Goal: Information Seeking & Learning: Learn about a topic

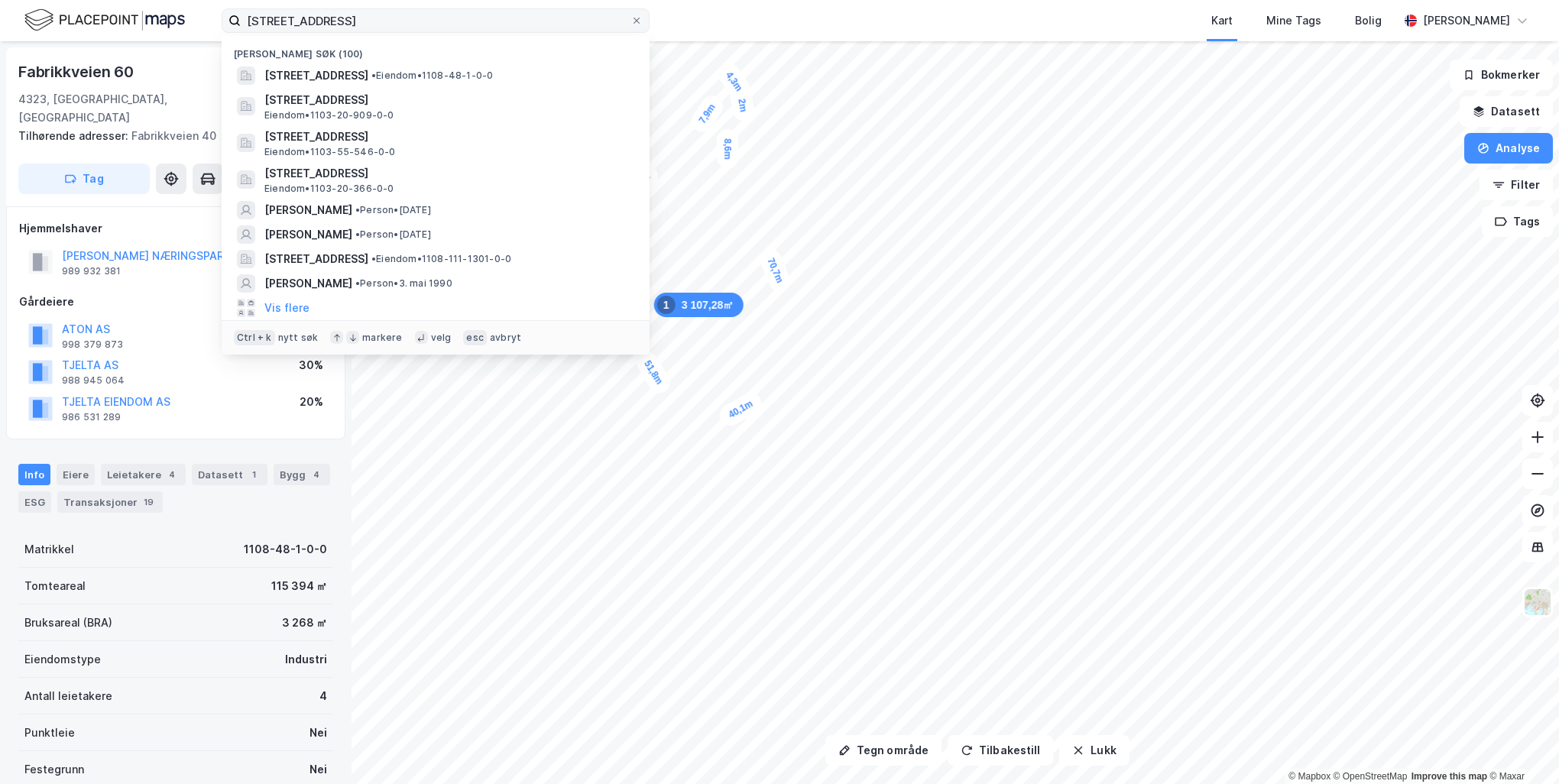
click at [255, 21] on input "[STREET_ADDRESS]" at bounding box center [435, 21] width 390 height 23
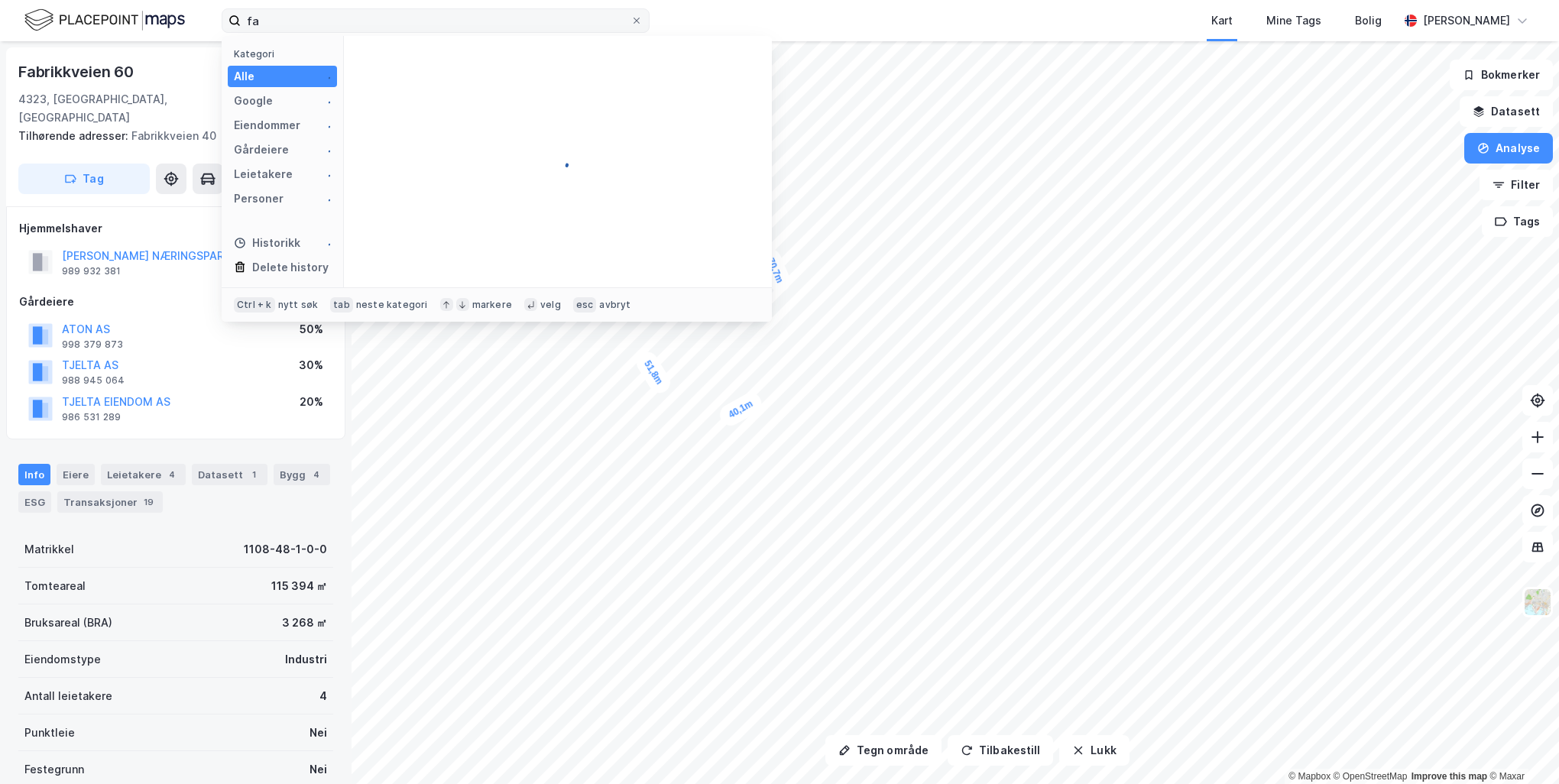
type input "f"
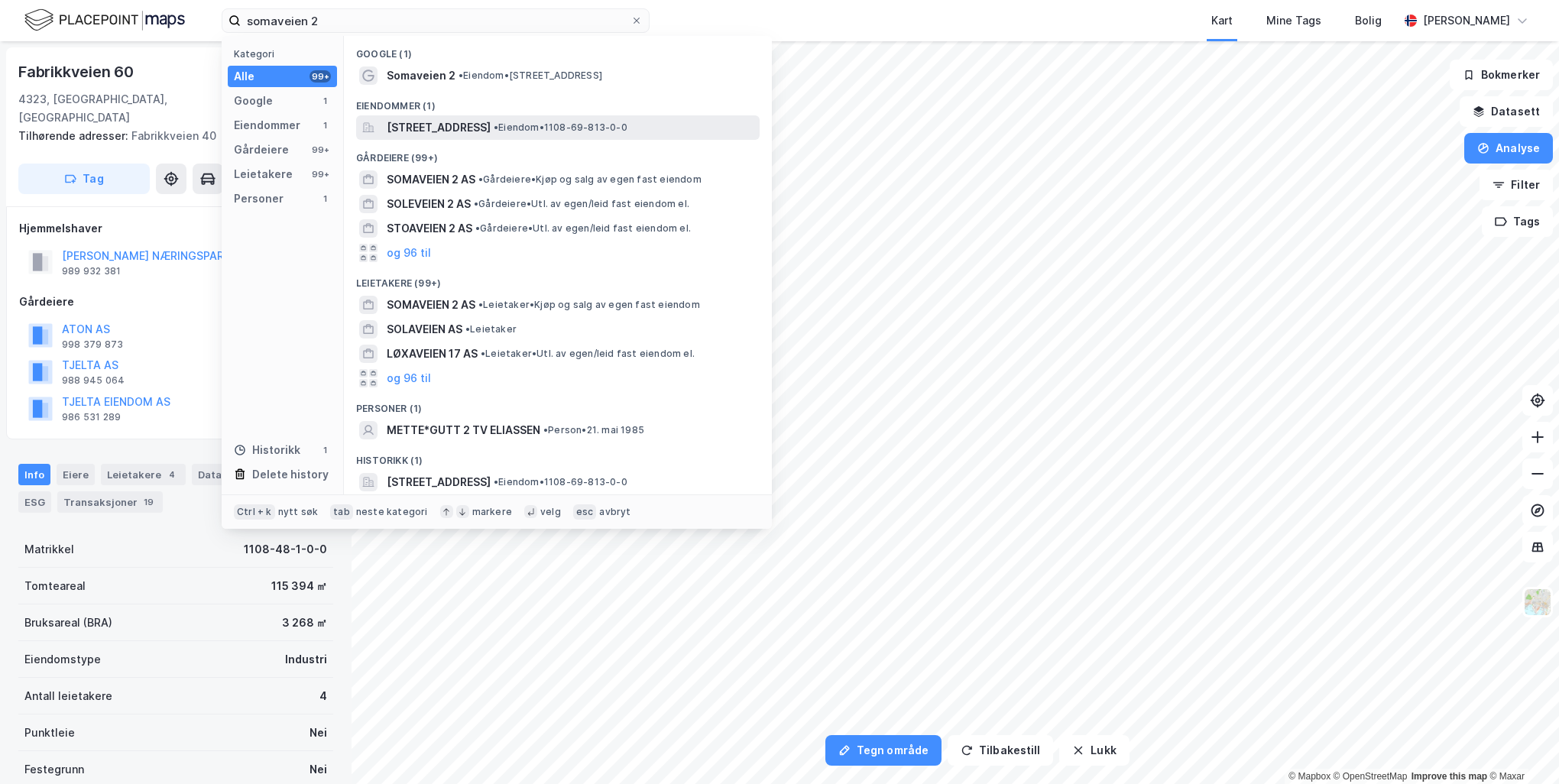
type input "somaveien 2"
click at [422, 122] on span "[STREET_ADDRESS]" at bounding box center [439, 127] width 104 height 18
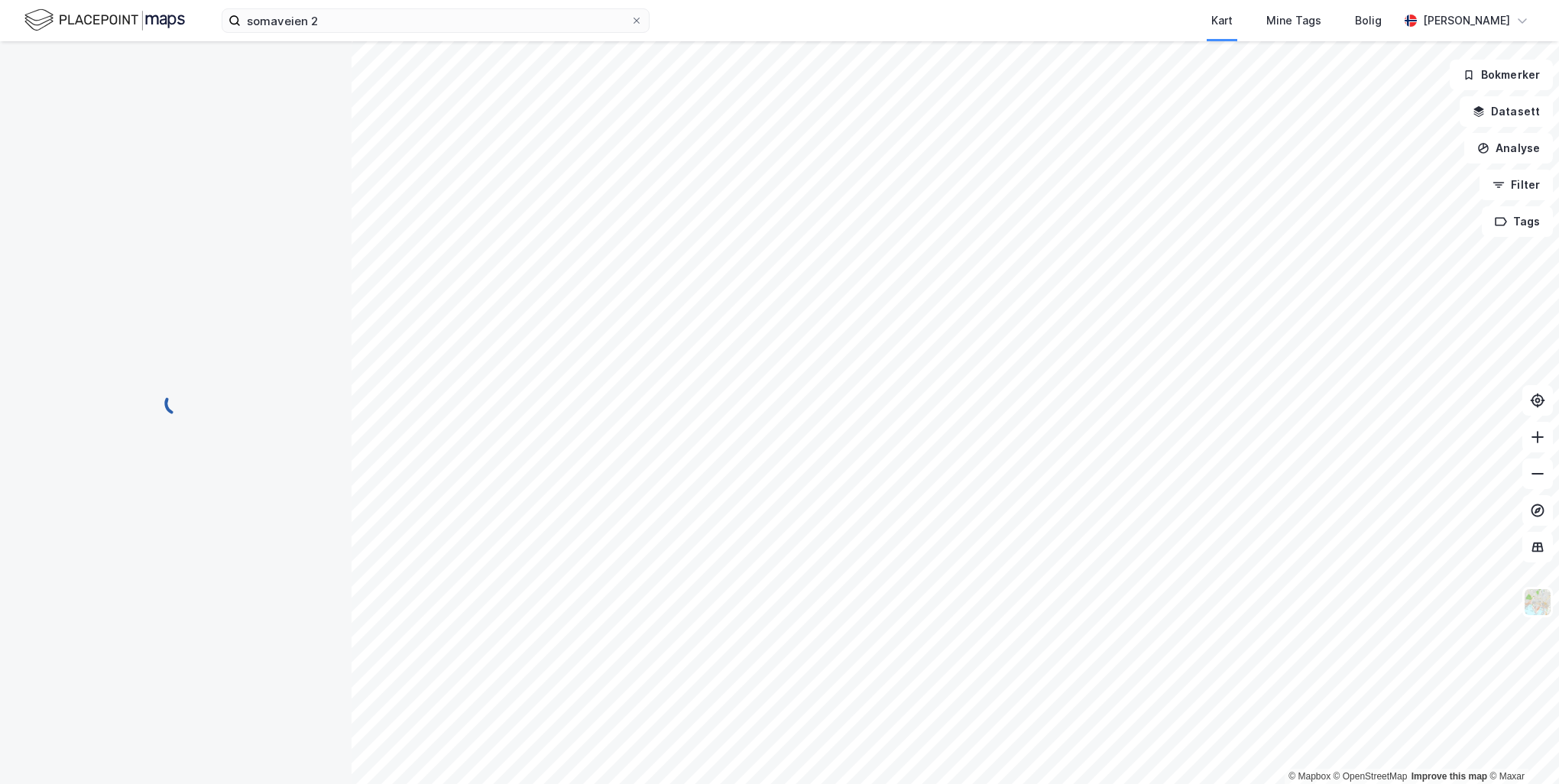
scroll to position [2, 0]
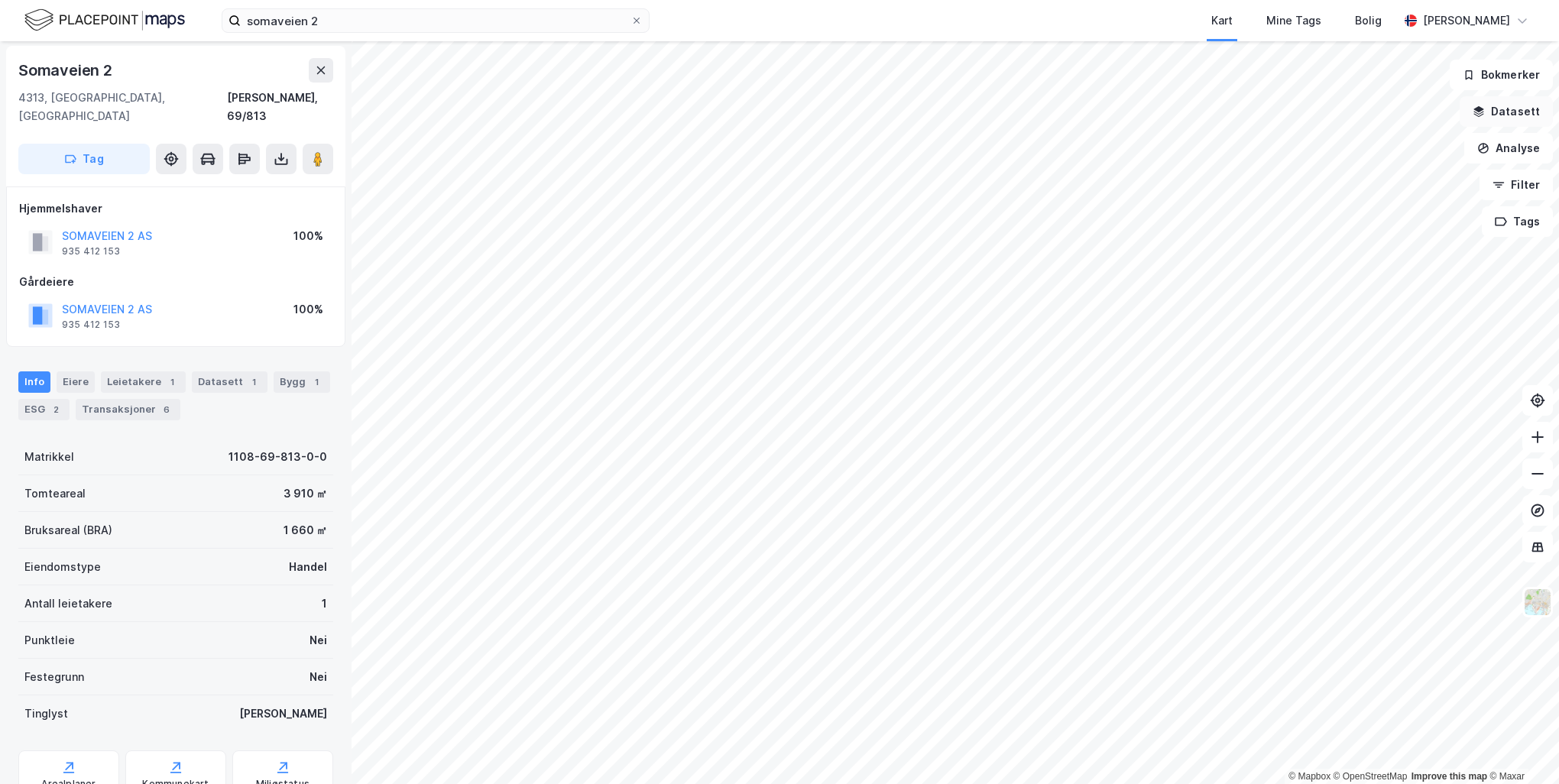
click at [1514, 121] on button "Datasett" at bounding box center [1507, 112] width 93 height 31
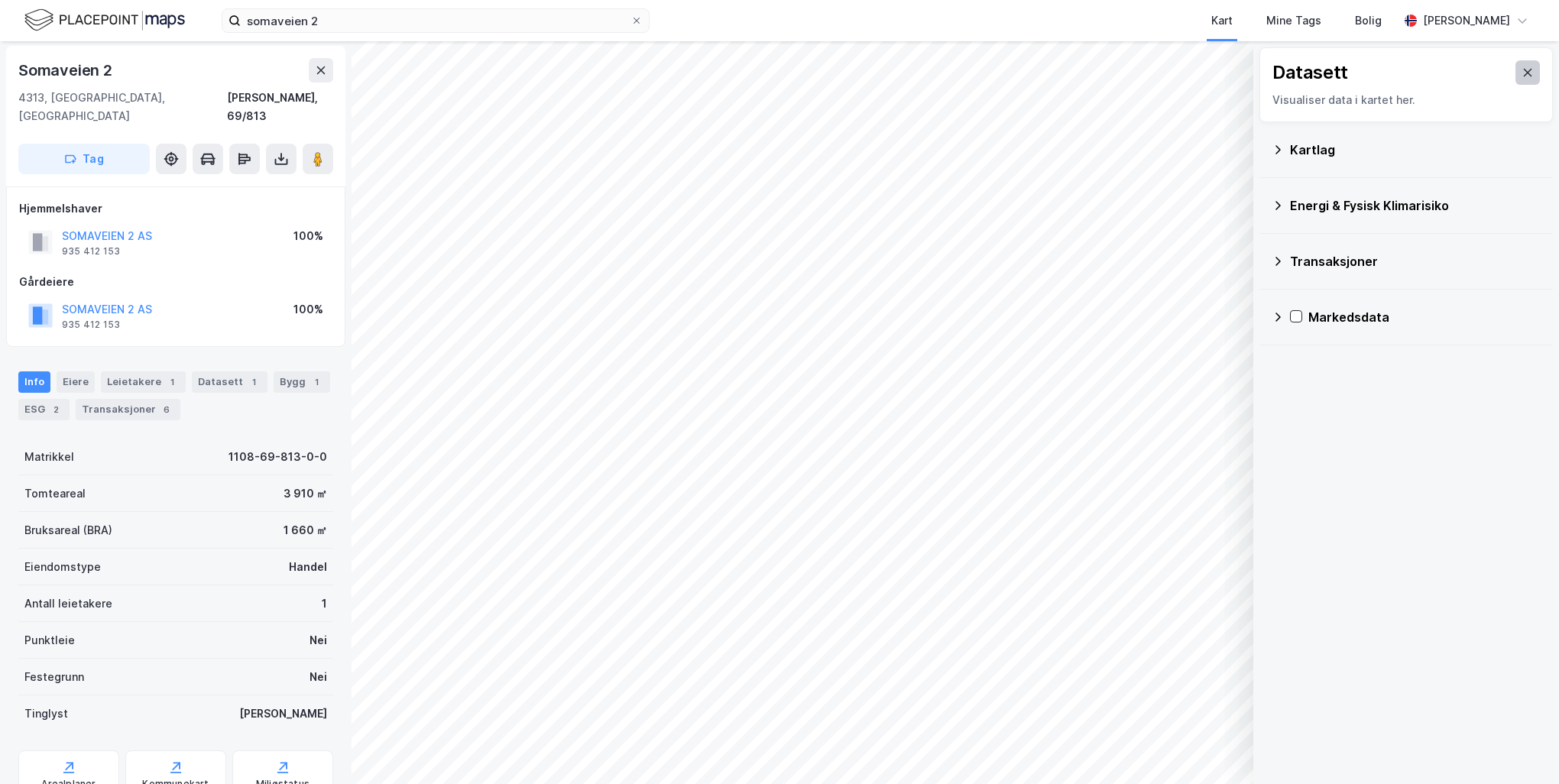
click at [1522, 77] on icon at bounding box center [1528, 72] width 12 height 12
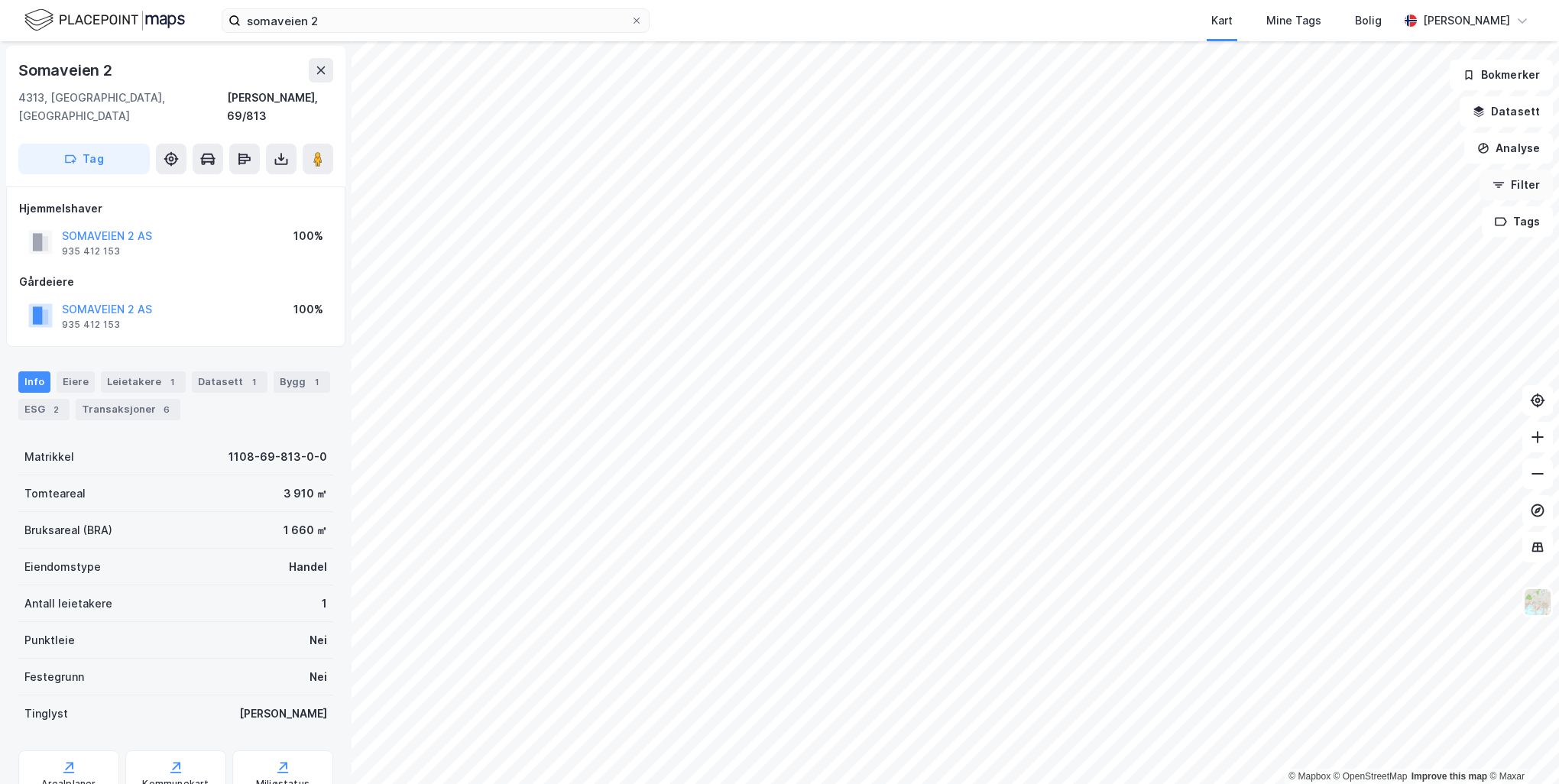
click at [1531, 188] on button "Filter" at bounding box center [1516, 185] width 73 height 31
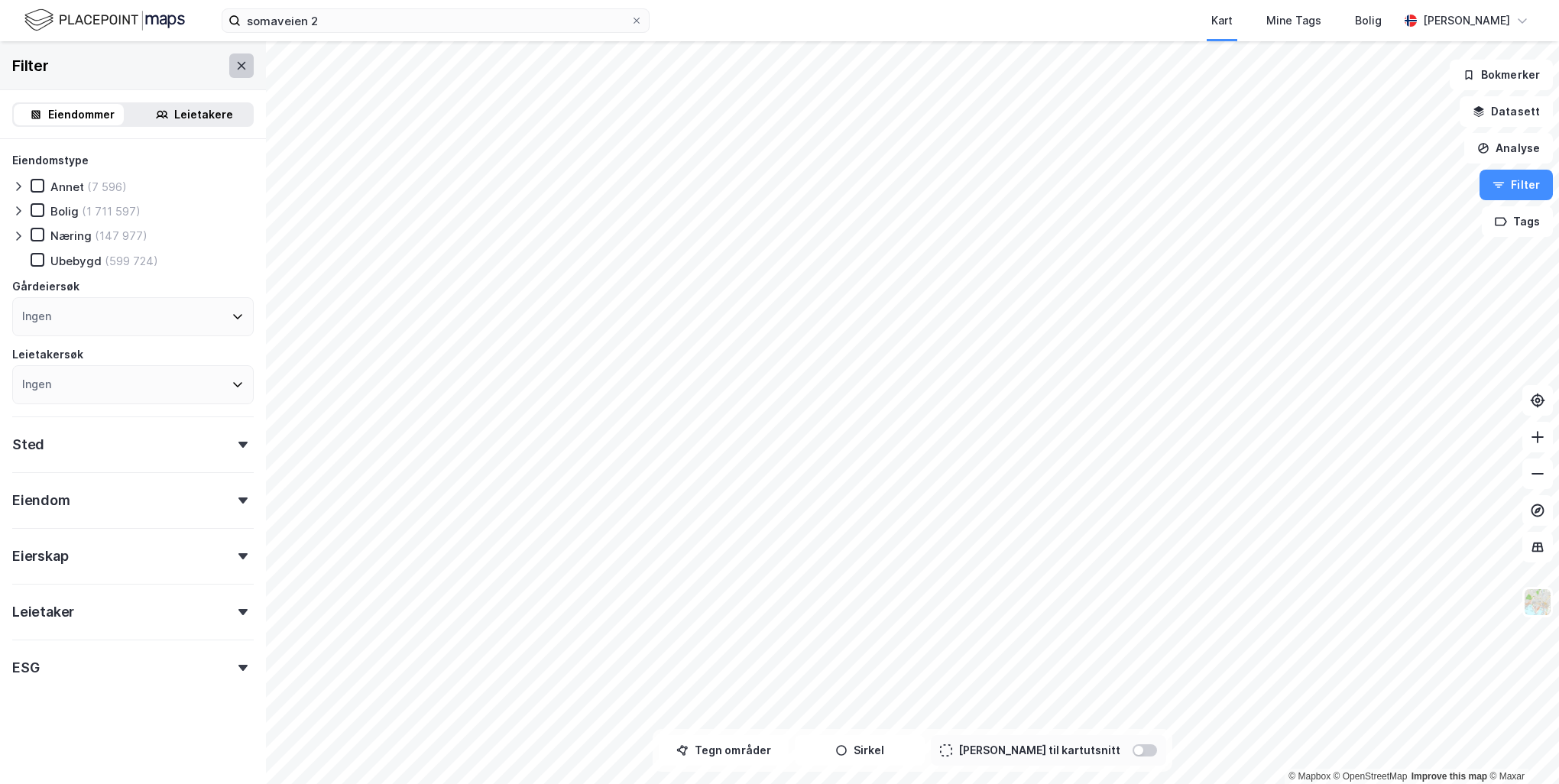
click at [230, 65] on button at bounding box center [242, 65] width 24 height 24
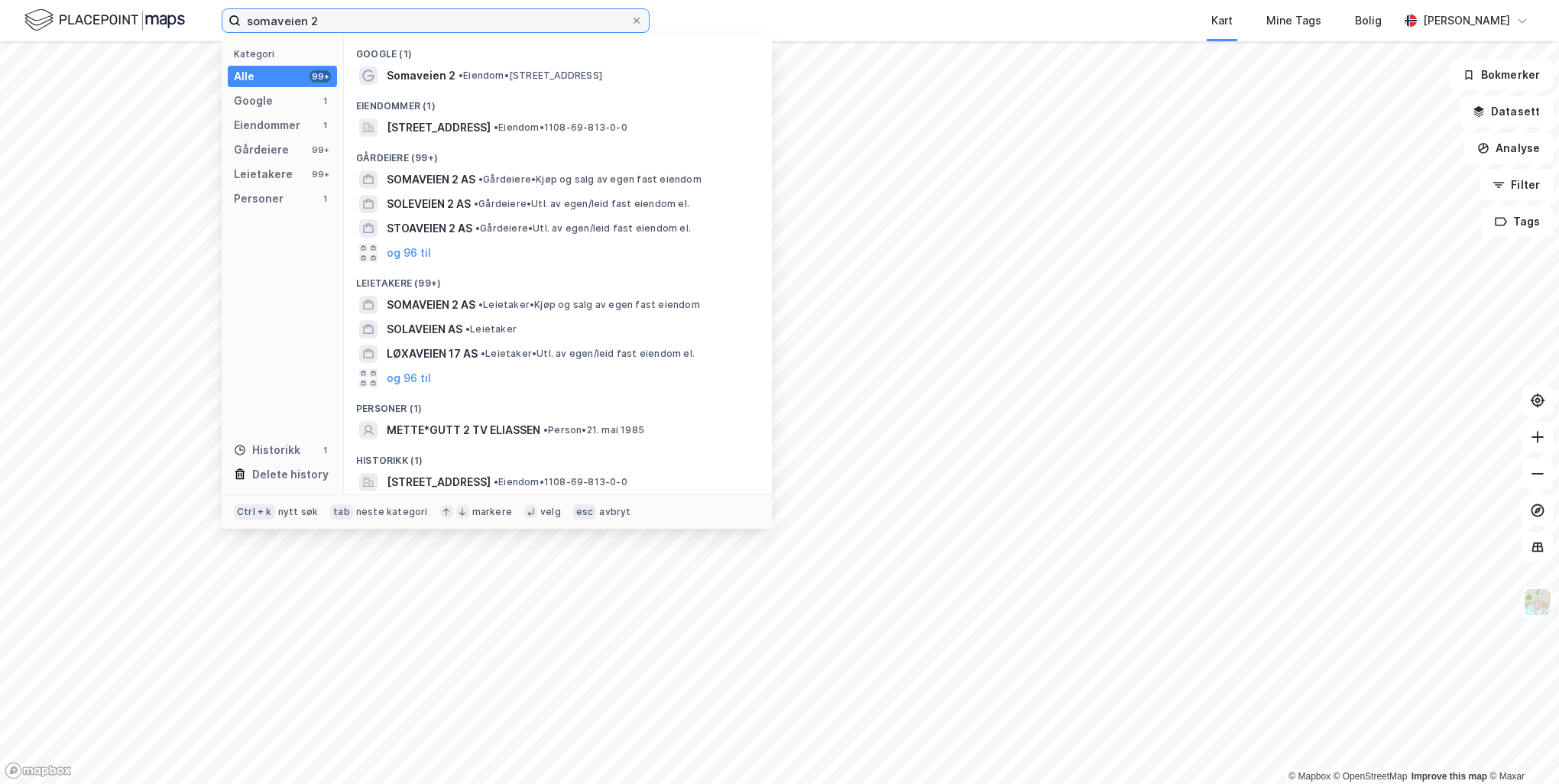
click at [426, 23] on input "somaveien 2" at bounding box center [435, 21] width 390 height 23
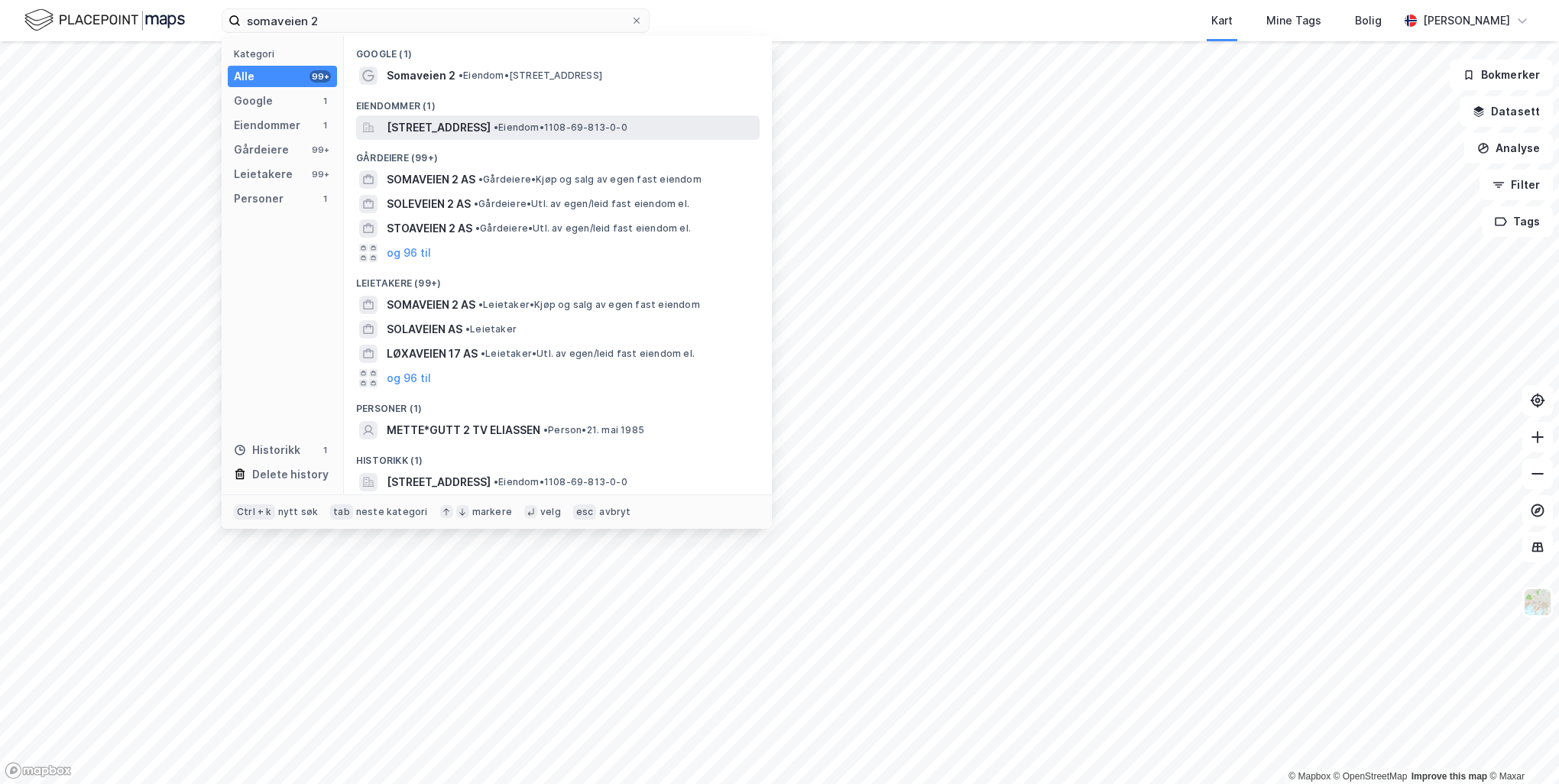
click at [475, 133] on span "[STREET_ADDRESS]" at bounding box center [439, 127] width 104 height 18
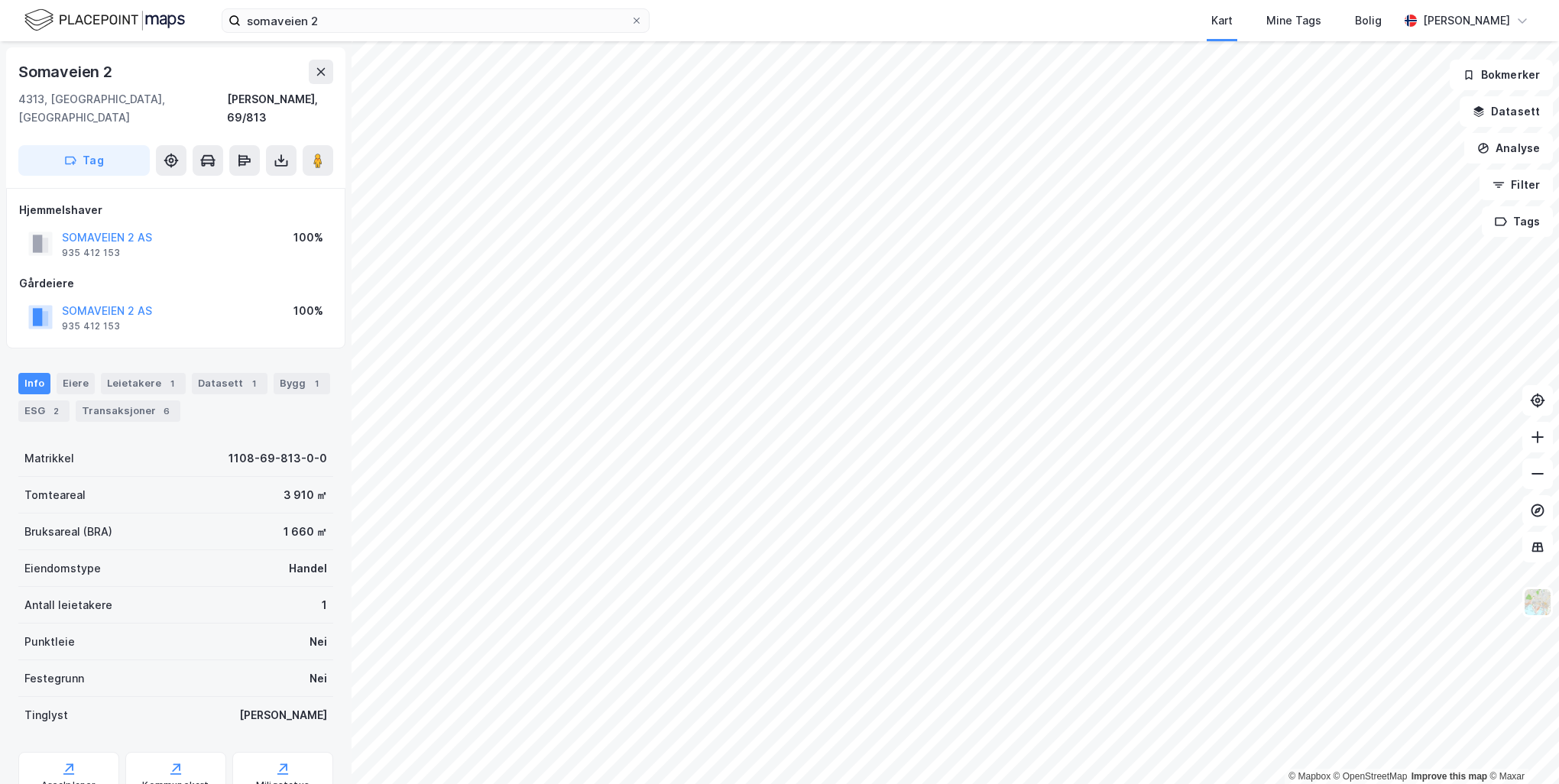
scroll to position [2, 0]
click at [150, 778] on div "Kommunekart" at bounding box center [175, 784] width 66 height 12
click at [1519, 108] on button "Datasett" at bounding box center [1507, 112] width 93 height 31
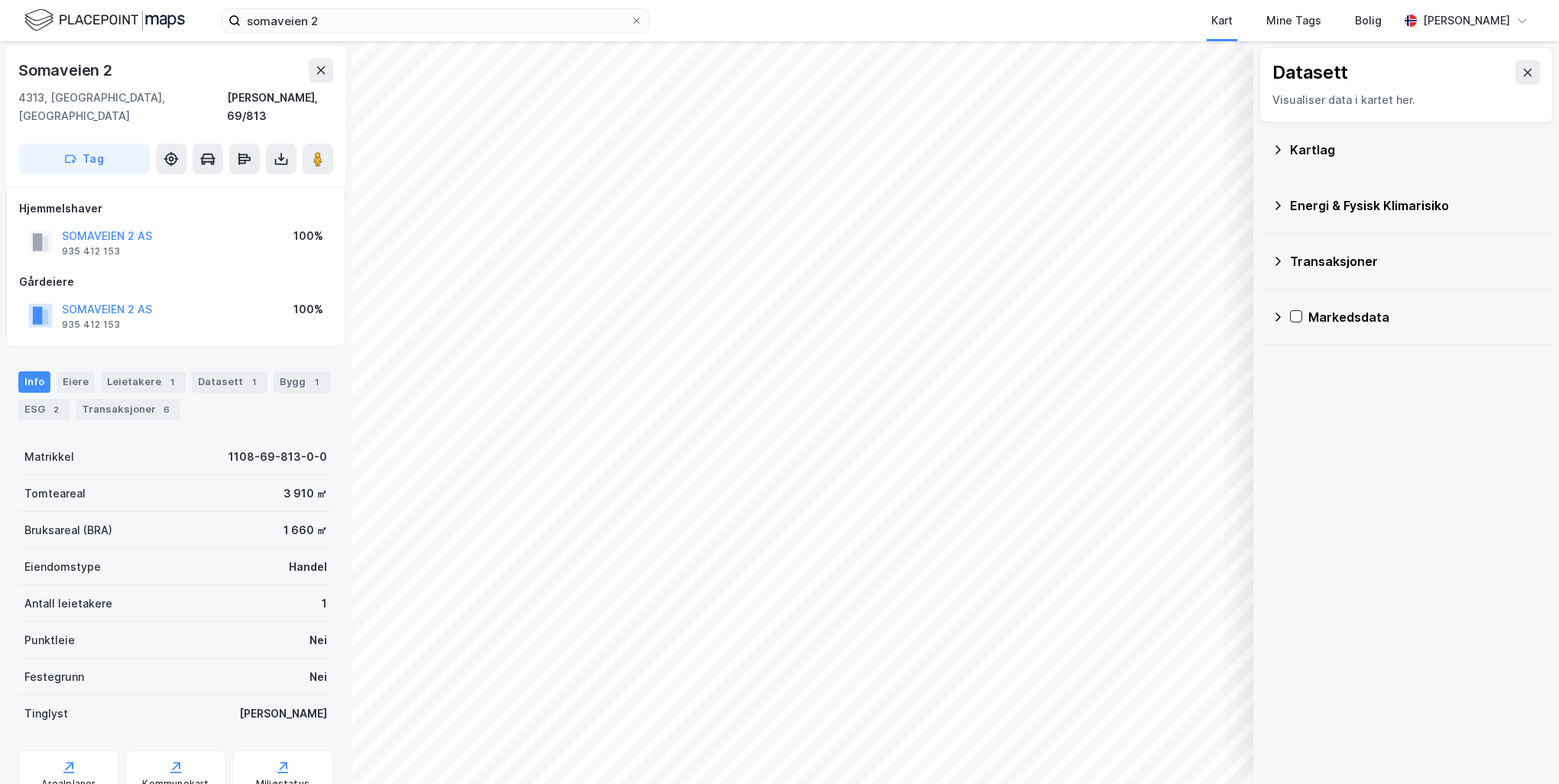
click at [1341, 156] on div "Kartlag" at bounding box center [1415, 150] width 251 height 18
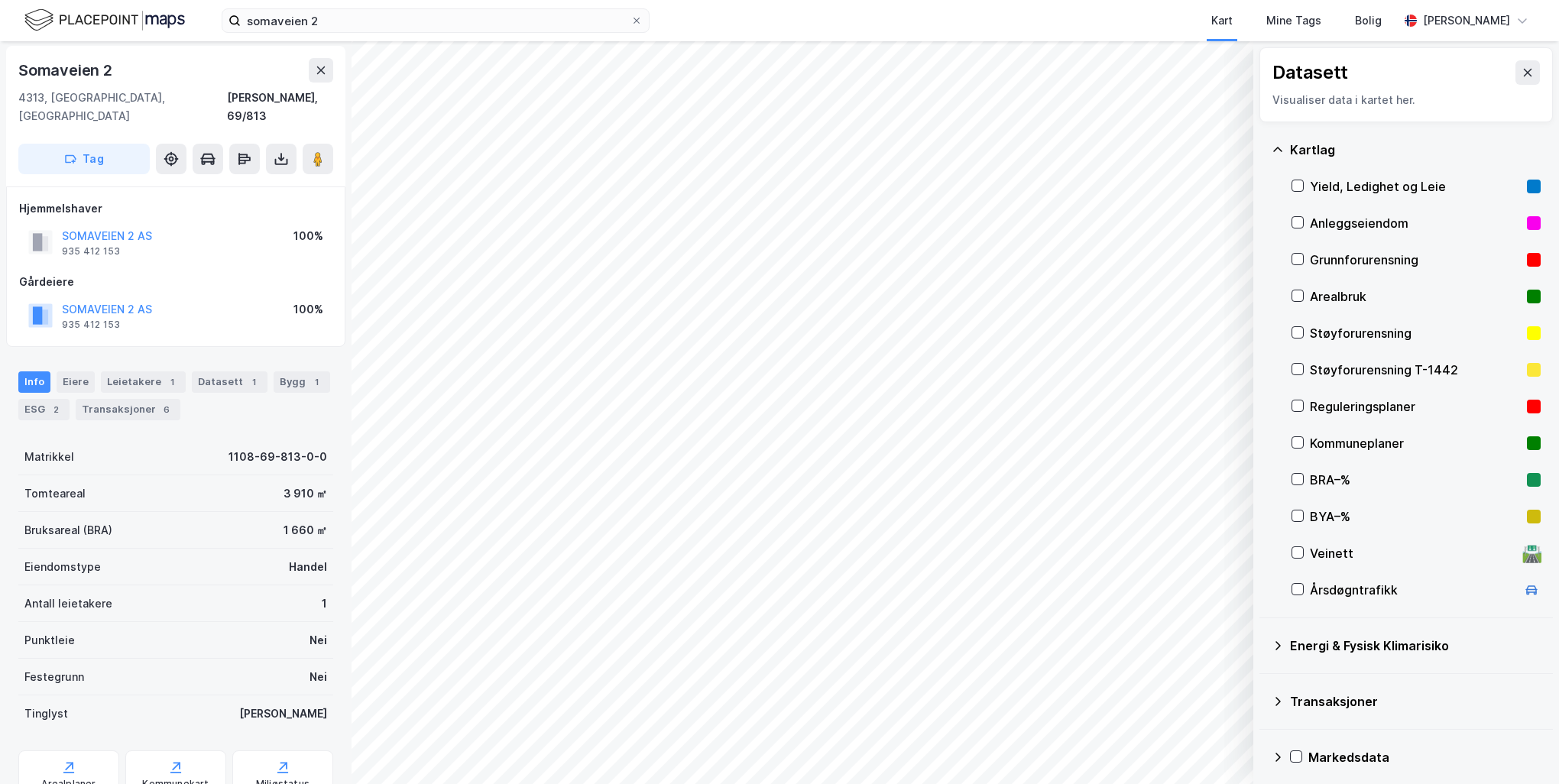
click at [1372, 414] on div "Reguleringsplaner" at bounding box center [1415, 406] width 211 height 18
click at [1359, 406] on div "Reguleringsplaner" at bounding box center [1415, 406] width 211 height 18
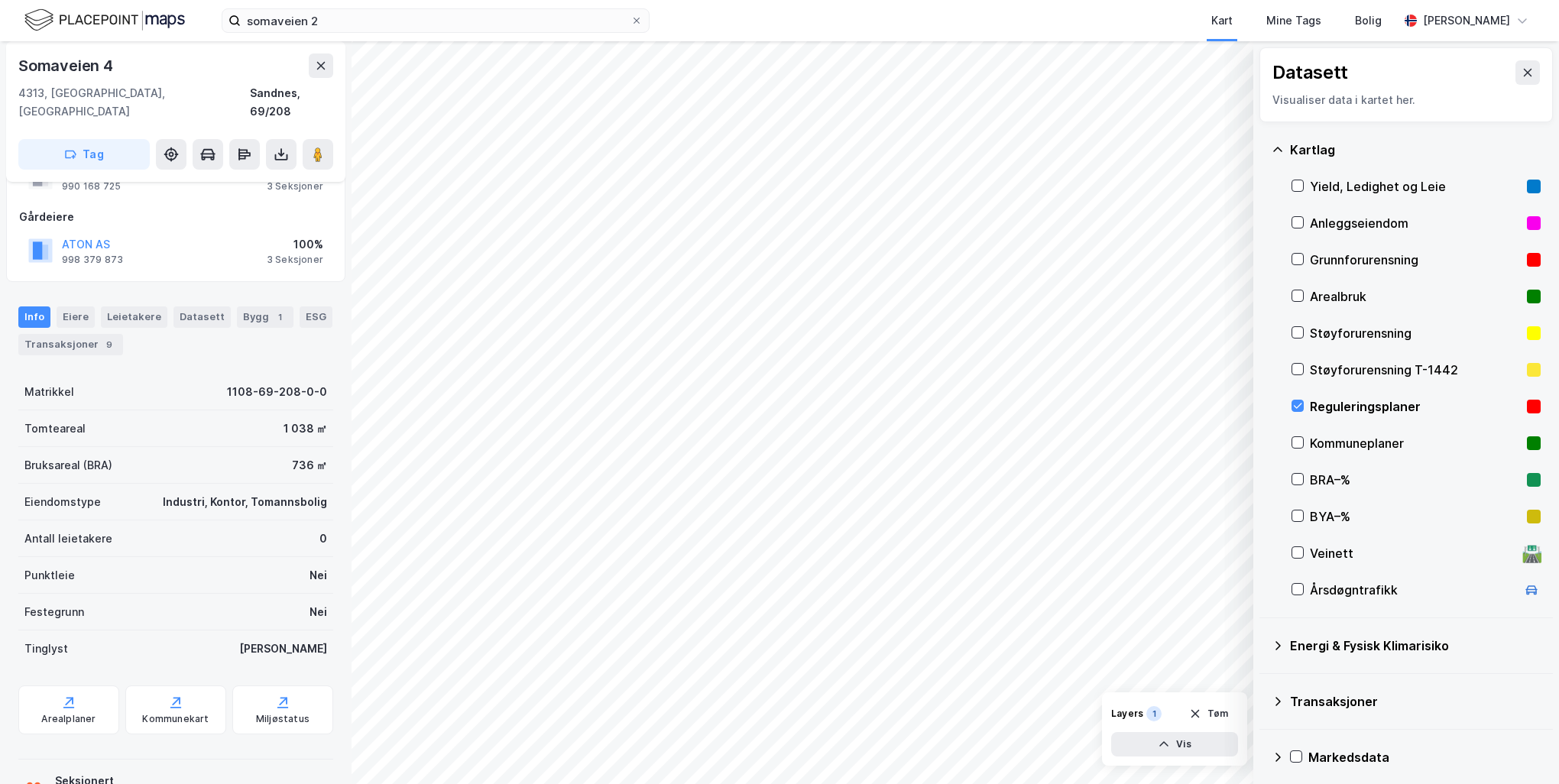
scroll to position [107, 0]
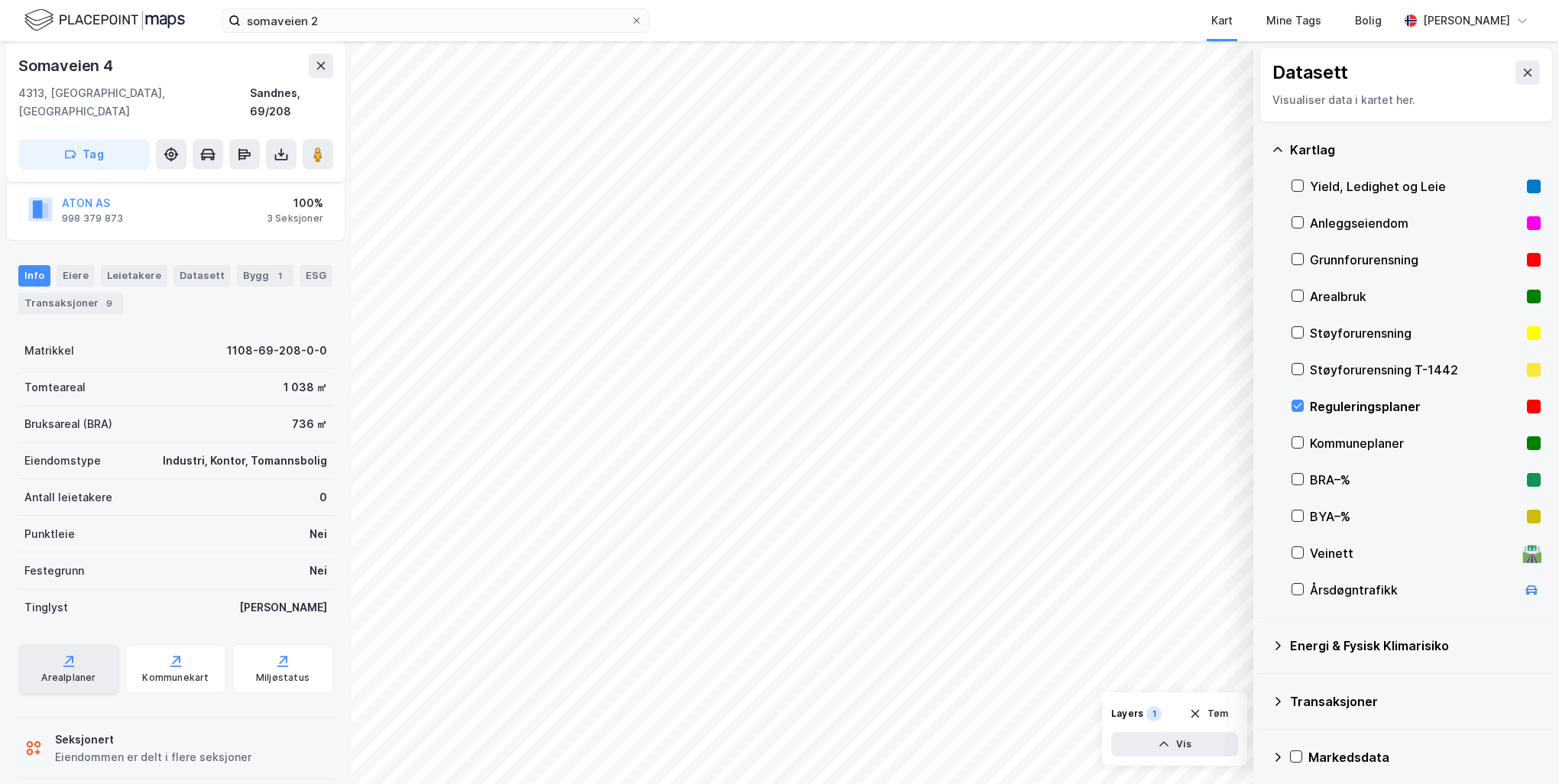
click at [86, 671] on div "Arealplaner" at bounding box center [68, 677] width 54 height 12
